Goal: Transaction & Acquisition: Subscribe to service/newsletter

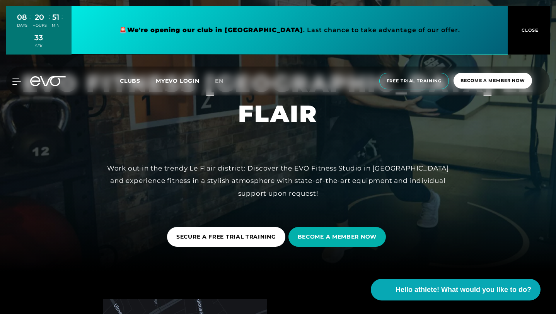
scroll to position [43, 0]
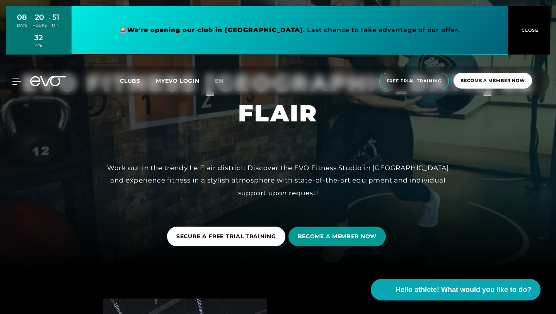
click at [353, 238] on font "BECOME A MEMBER NOW" at bounding box center [337, 236] width 79 height 7
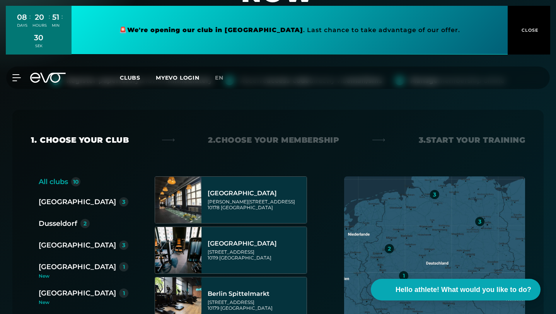
scroll to position [95, 0]
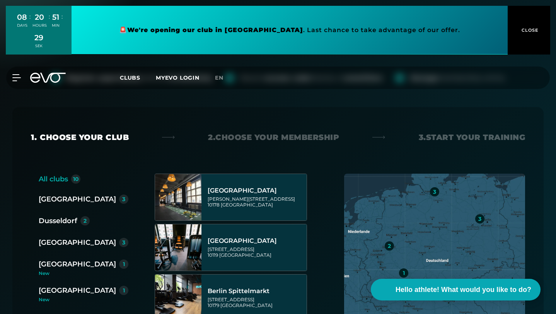
click at [73, 217] on font "Dusseldorf" at bounding box center [58, 221] width 39 height 9
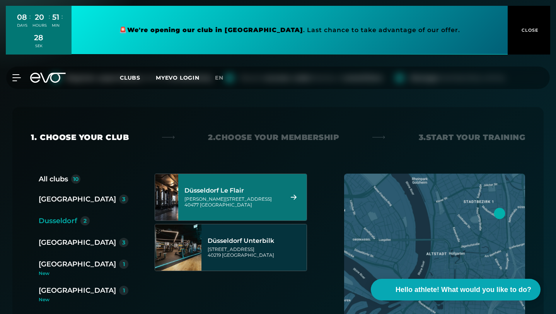
click at [213, 187] on font "Düsseldorf Le Flair" at bounding box center [214, 190] width 60 height 7
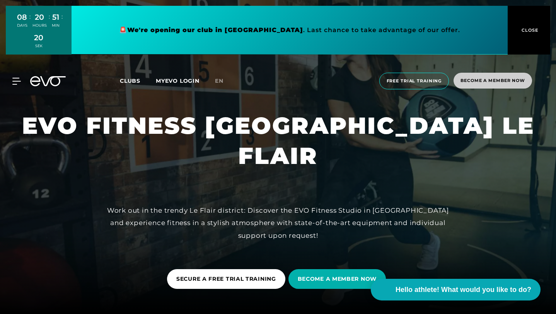
click at [522, 78] on font "Become a member now" at bounding box center [492, 80] width 65 height 5
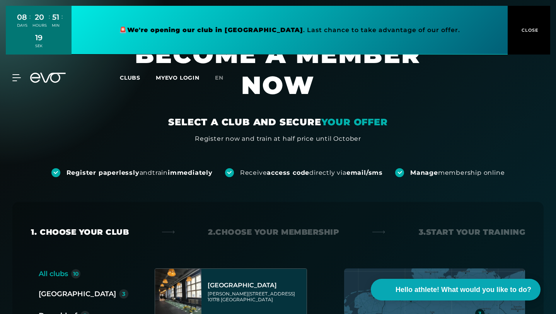
click at [525, 35] on button "CLOSE" at bounding box center [529, 30] width 43 height 49
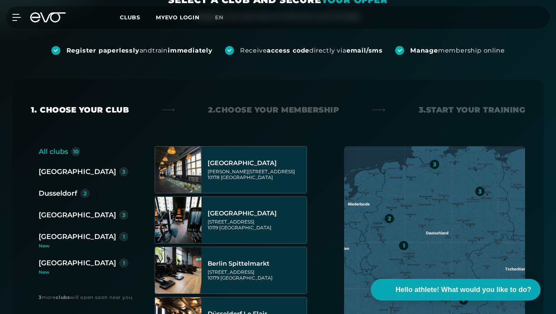
scroll to position [139, 0]
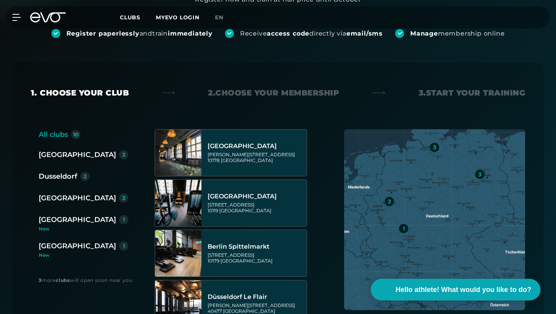
click at [65, 172] on font "Dusseldorf" at bounding box center [58, 176] width 39 height 9
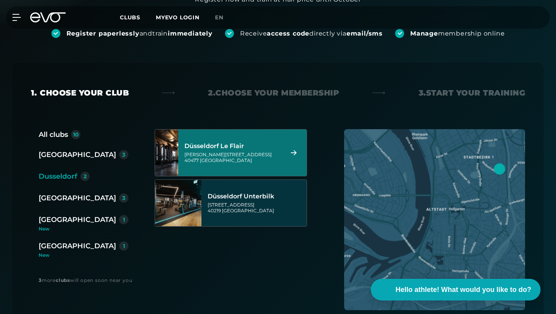
click at [213, 157] on font "[GEOGRAPHIC_DATA]" at bounding box center [226, 160] width 52 height 6
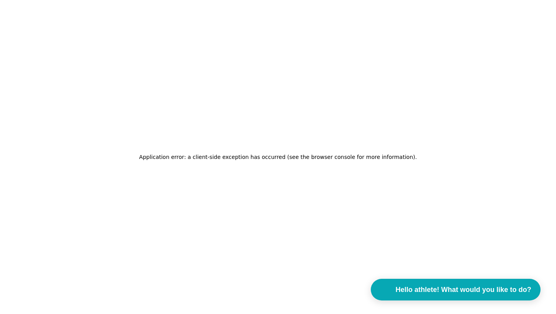
scroll to position [0, 0]
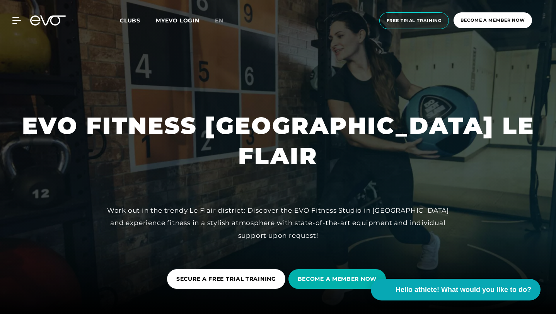
click at [136, 23] on font "Clubs" at bounding box center [130, 20] width 20 height 7
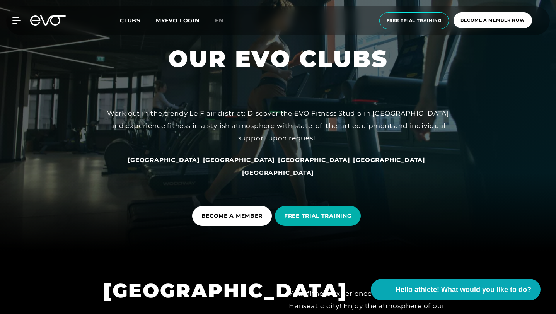
scroll to position [64, 0]
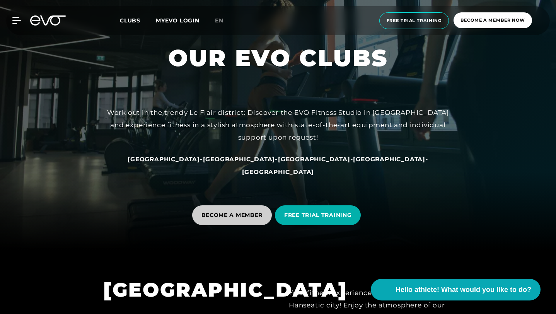
click at [215, 220] on span "BECOME A MEMBER" at bounding box center [232, 215] width 80 height 20
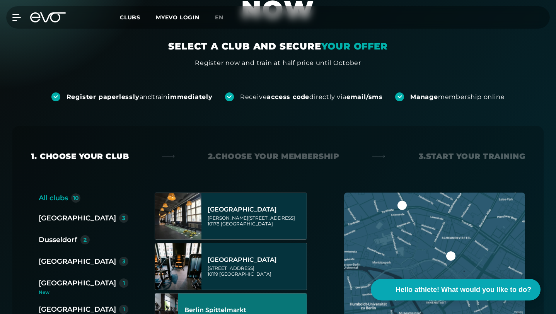
scroll to position [131, 0]
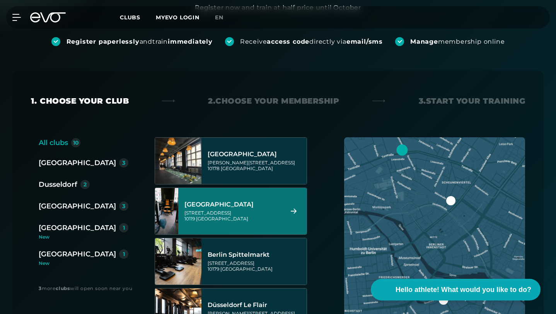
click at [207, 201] on div "[GEOGRAPHIC_DATA][STREET_ADDRESS]" at bounding box center [242, 211] width 128 height 46
